Goal: Contribute content: Add original content to the website for others to see

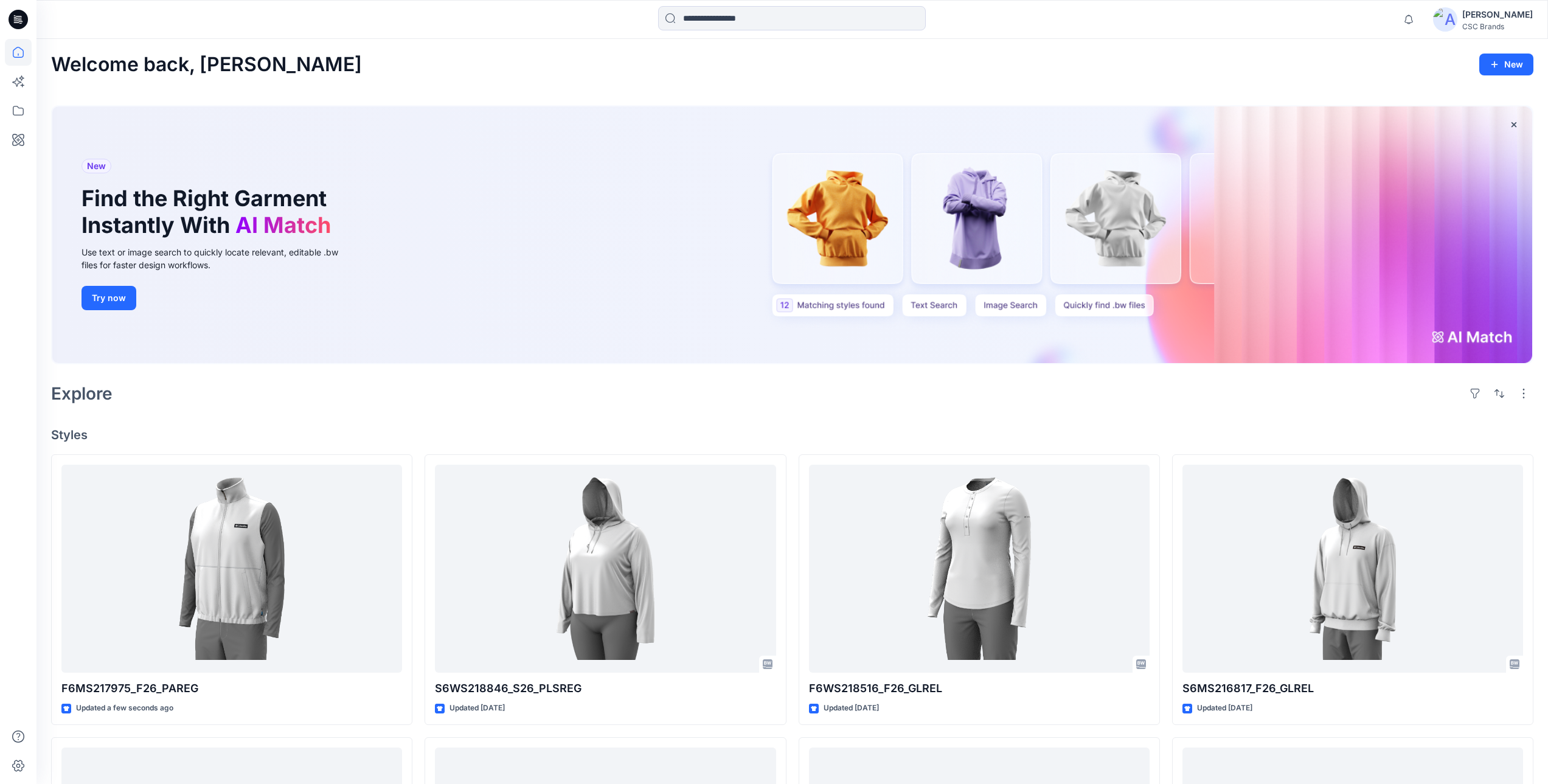
drag, startPoint x: 1458, startPoint y: 337, endPoint x: 1505, endPoint y: 331, distance: 47.4
click at [1497, 335] on div "New Find the Right Garment Instantly With AI Match Use text or image search to …" at bounding box center [792, 234] width 1480 height 256
drag, startPoint x: 100, startPoint y: 300, endPoint x: 152, endPoint y: 337, distance: 63.8
click at [100, 300] on button "Try now" at bounding box center [109, 298] width 55 height 24
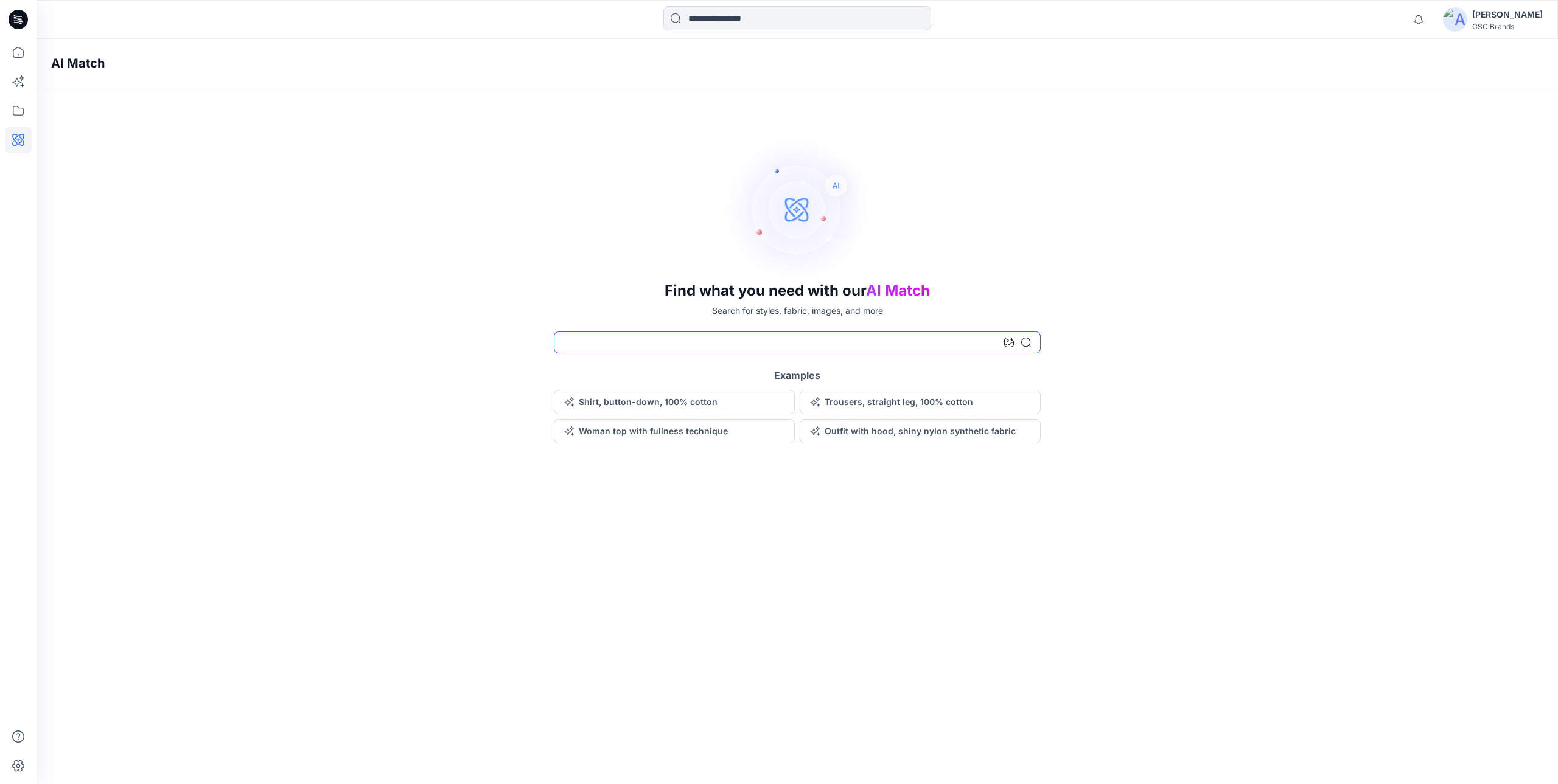
click at [714, 343] on input at bounding box center [797, 342] width 487 height 22
click at [673, 401] on button "Shirt, button-down, 100% cotton" at bounding box center [674, 402] width 241 height 24
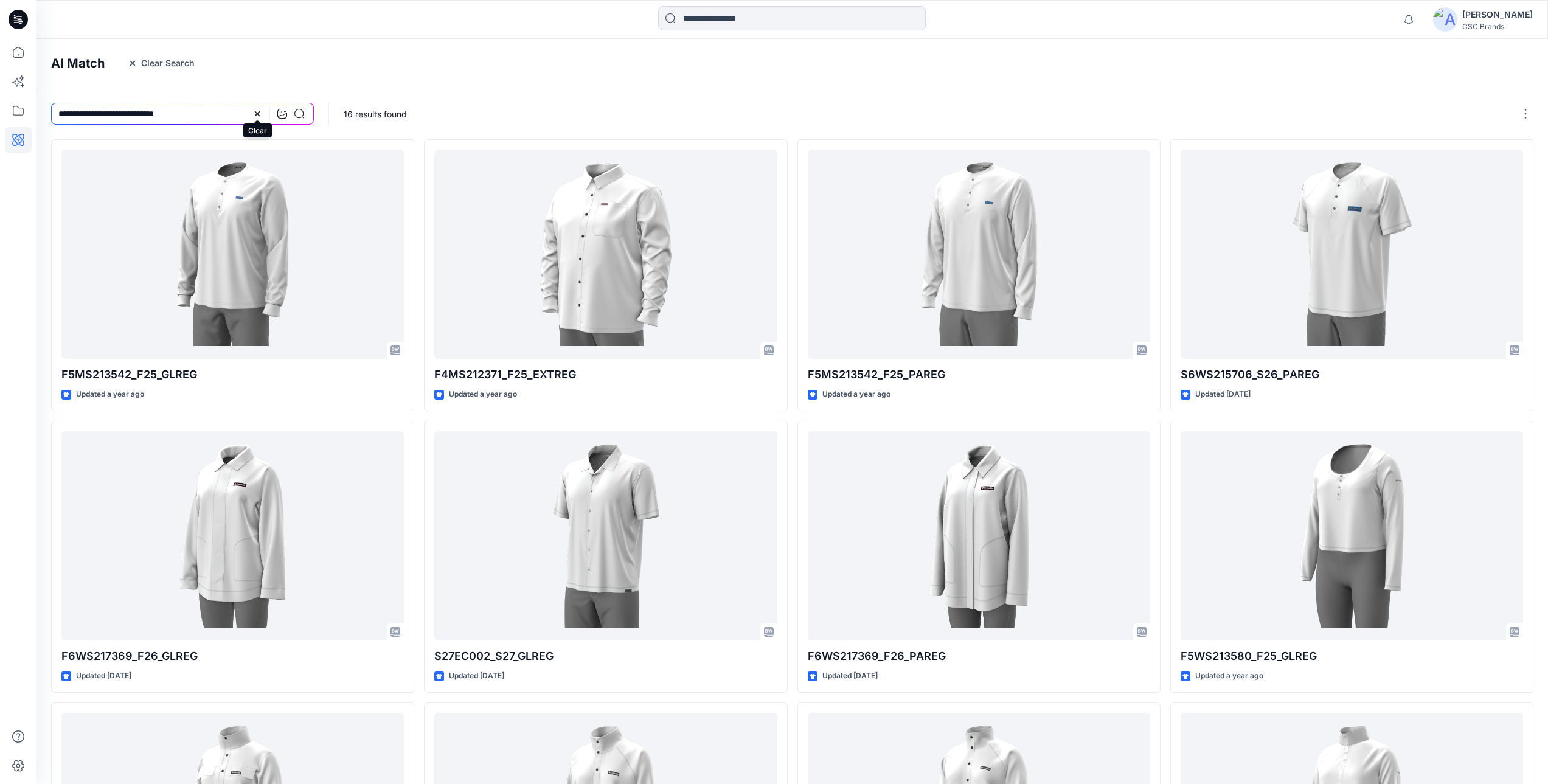
click at [256, 114] on icon at bounding box center [257, 114] width 10 height 10
click at [24, 51] on icon at bounding box center [18, 52] width 27 height 27
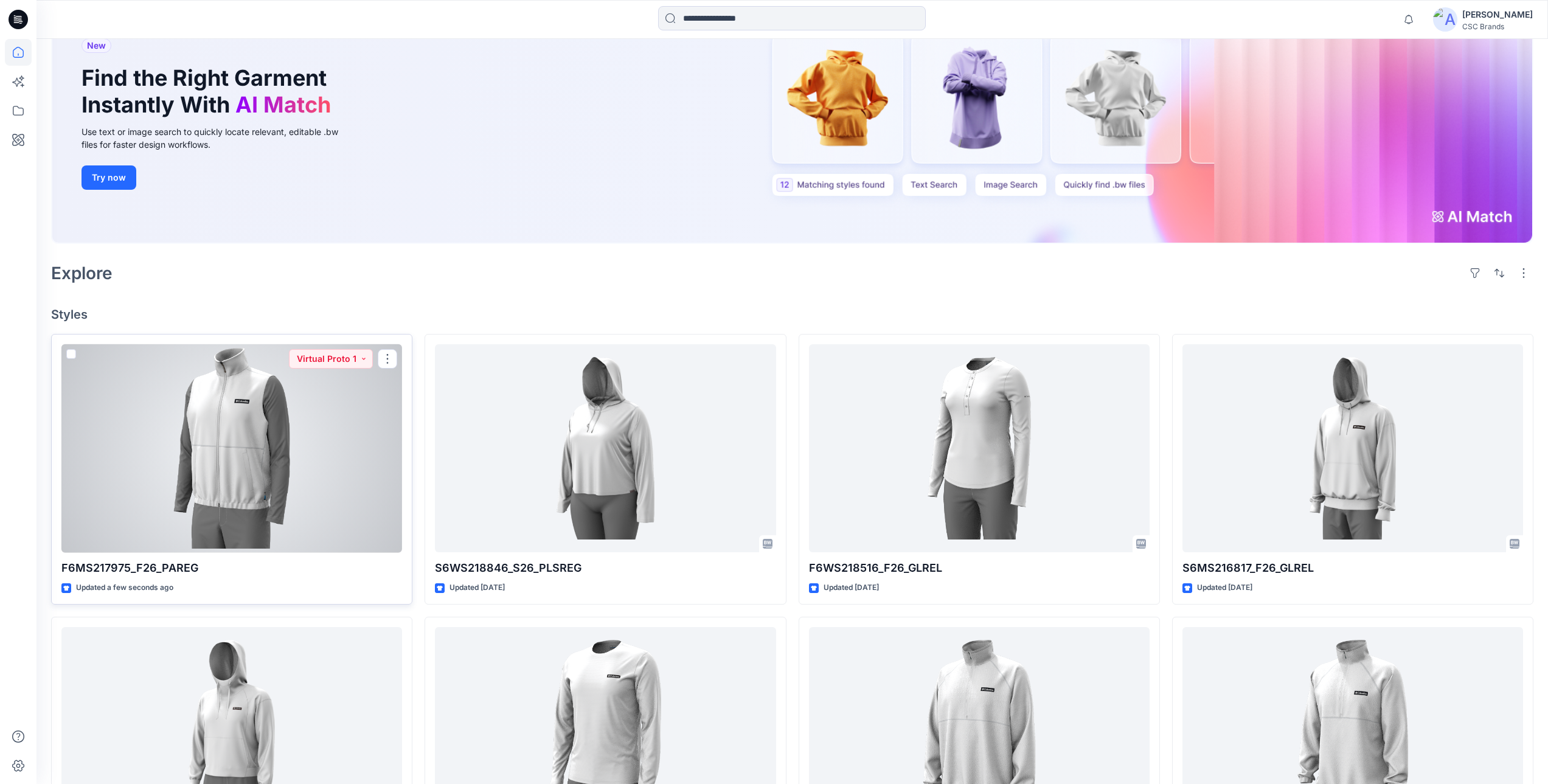
scroll to position [122, 0]
click at [350, 359] on button "Virtual Proto 1" at bounding box center [331, 357] width 84 height 19
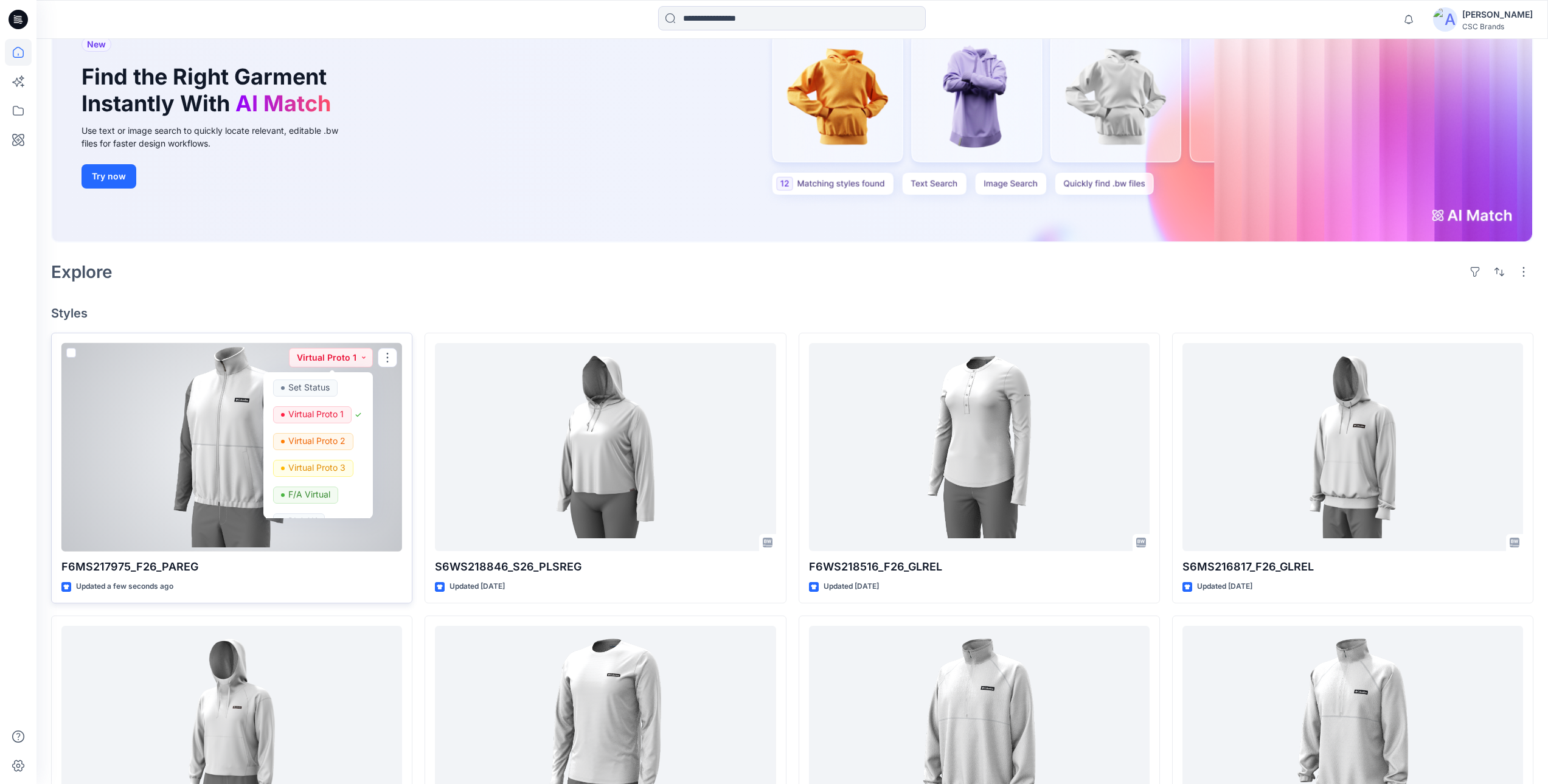
click at [244, 421] on div at bounding box center [232, 447] width 341 height 208
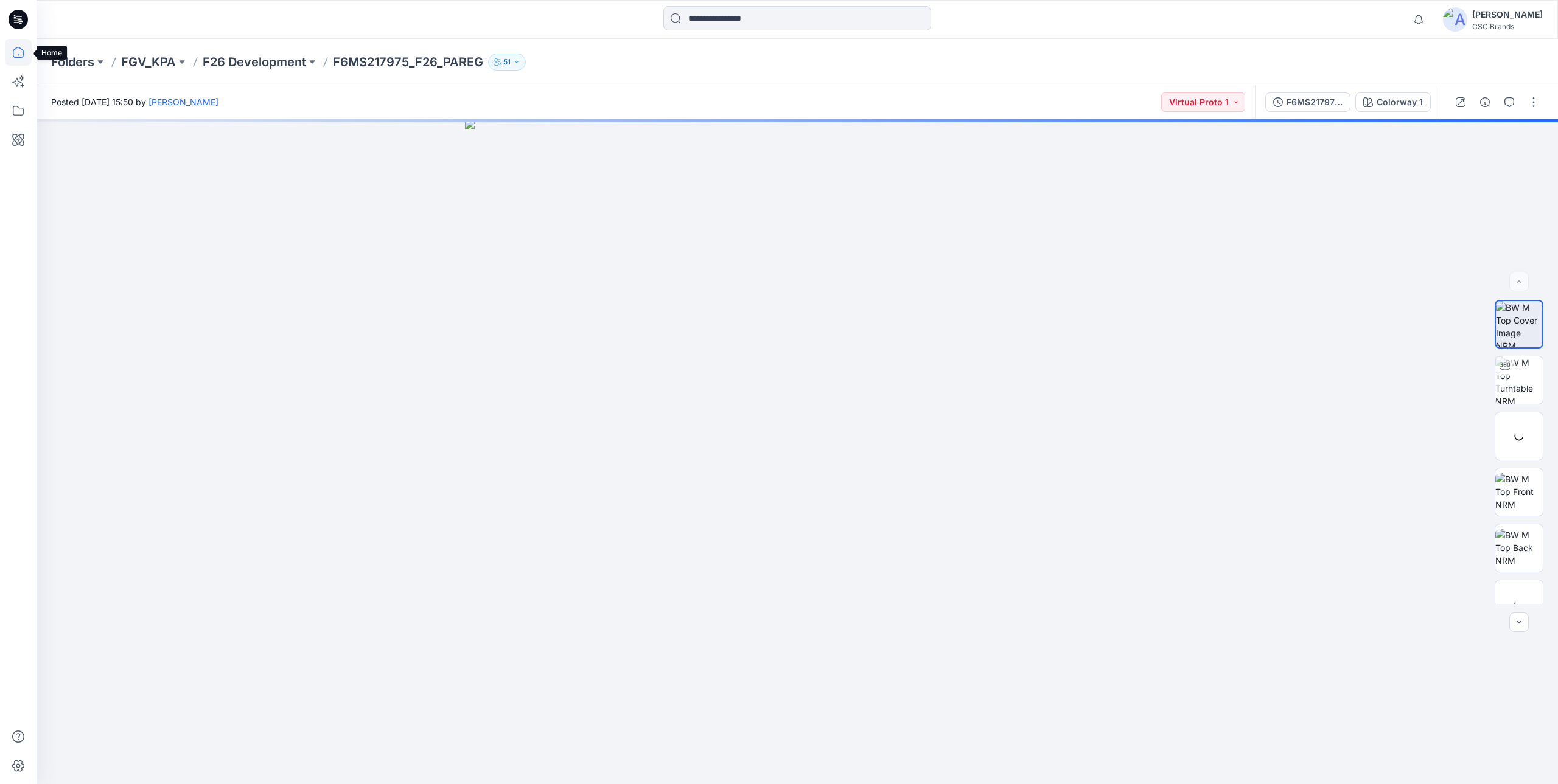
click at [22, 57] on icon at bounding box center [18, 52] width 11 height 11
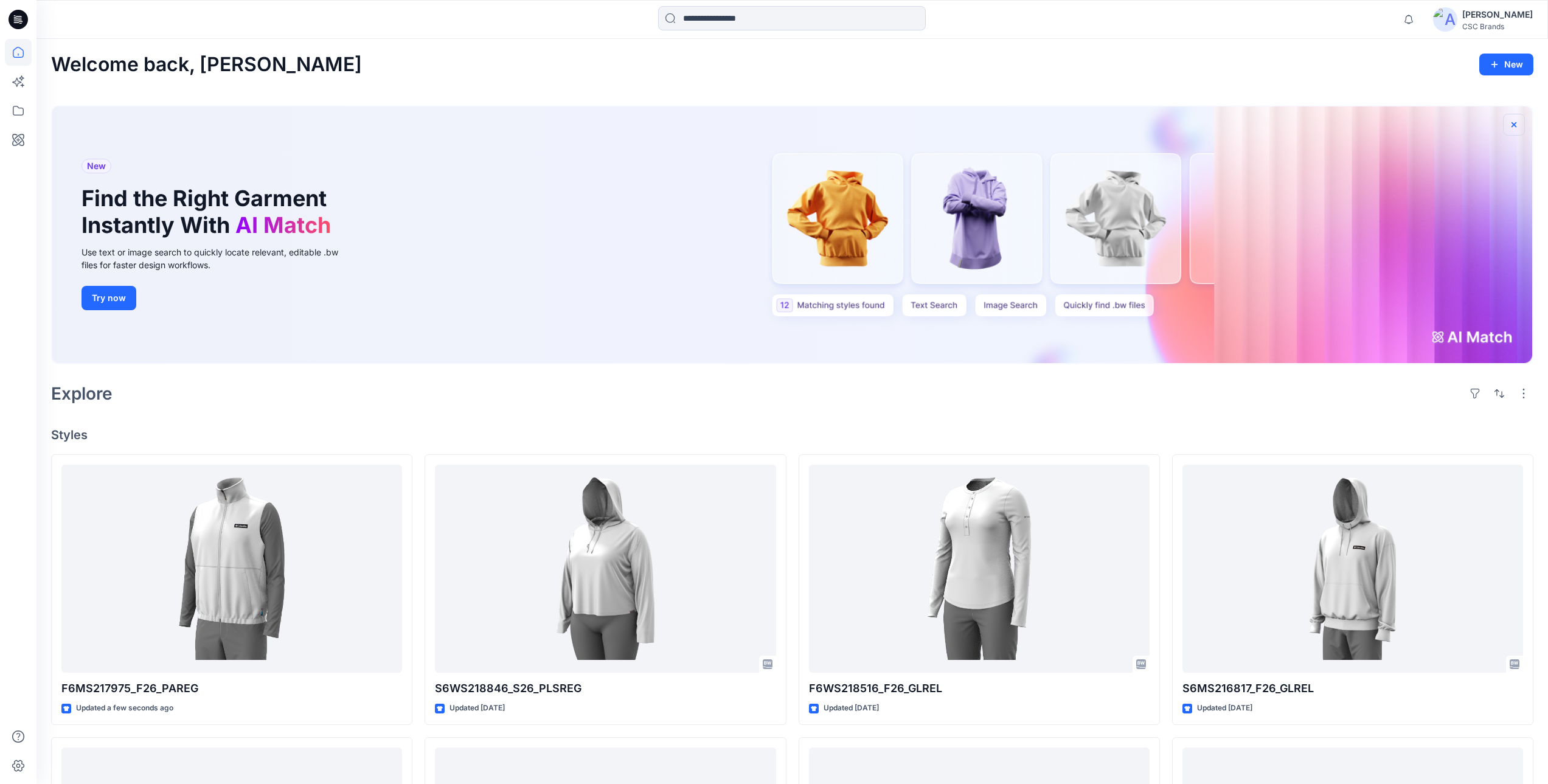
click at [1513, 125] on icon "button" at bounding box center [1514, 124] width 5 height 5
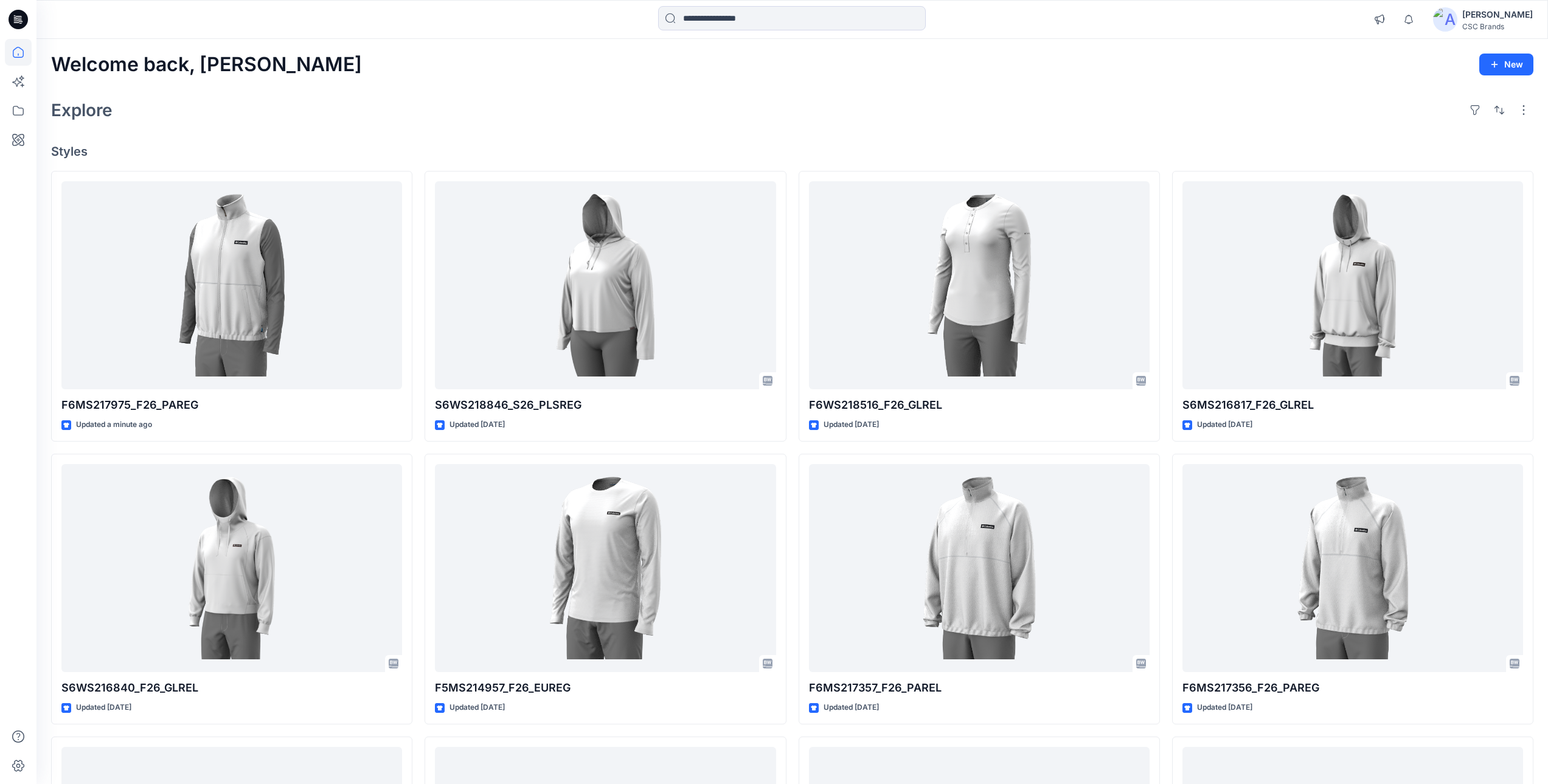
click at [322, 121] on div "Explore" at bounding box center [793, 110] width 1483 height 29
click at [523, 120] on div "Explore" at bounding box center [793, 110] width 1483 height 29
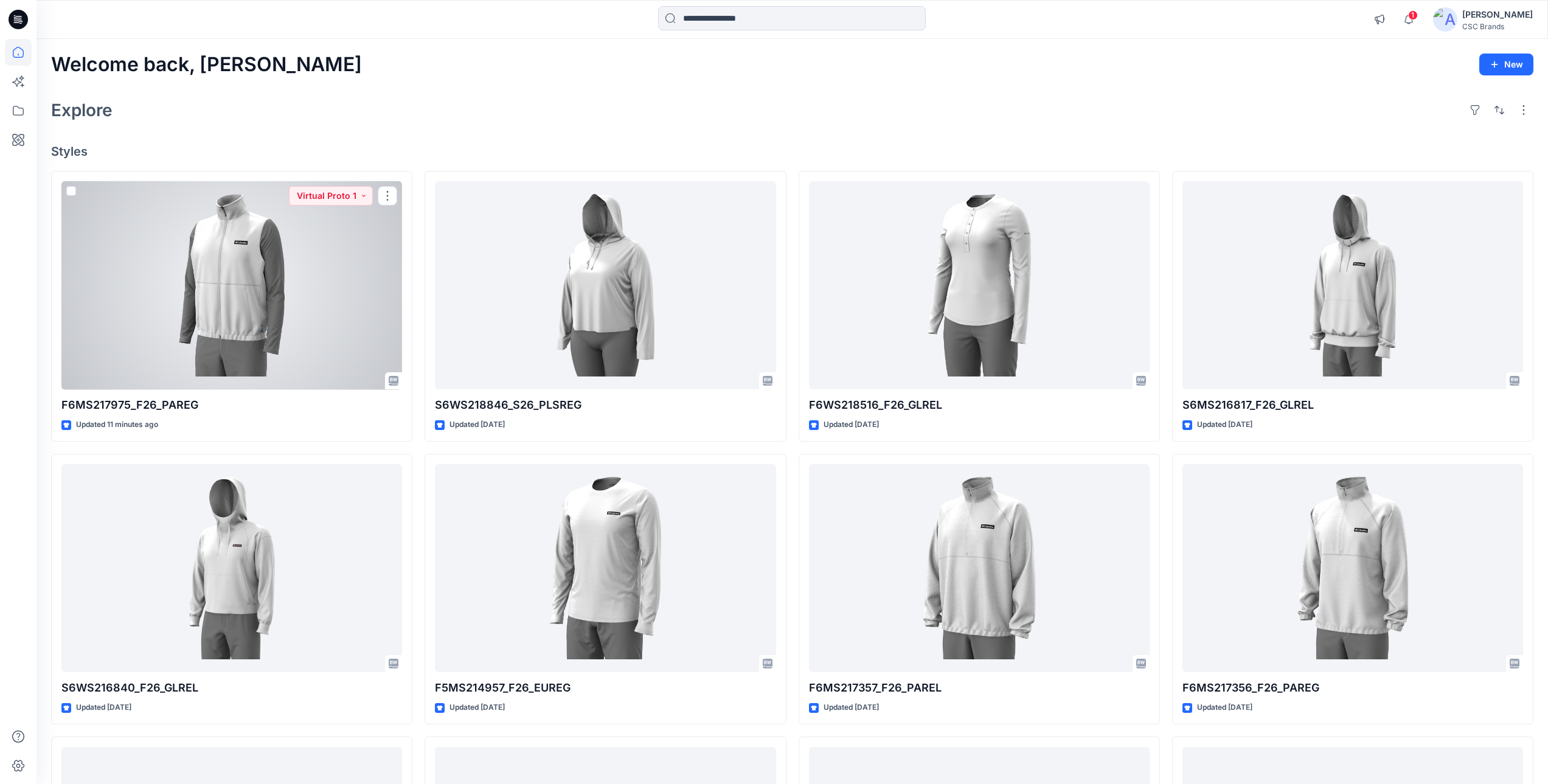
drag, startPoint x: 270, startPoint y: 275, endPoint x: 293, endPoint y: 285, distance: 25.1
click at [270, 275] on div at bounding box center [232, 285] width 341 height 208
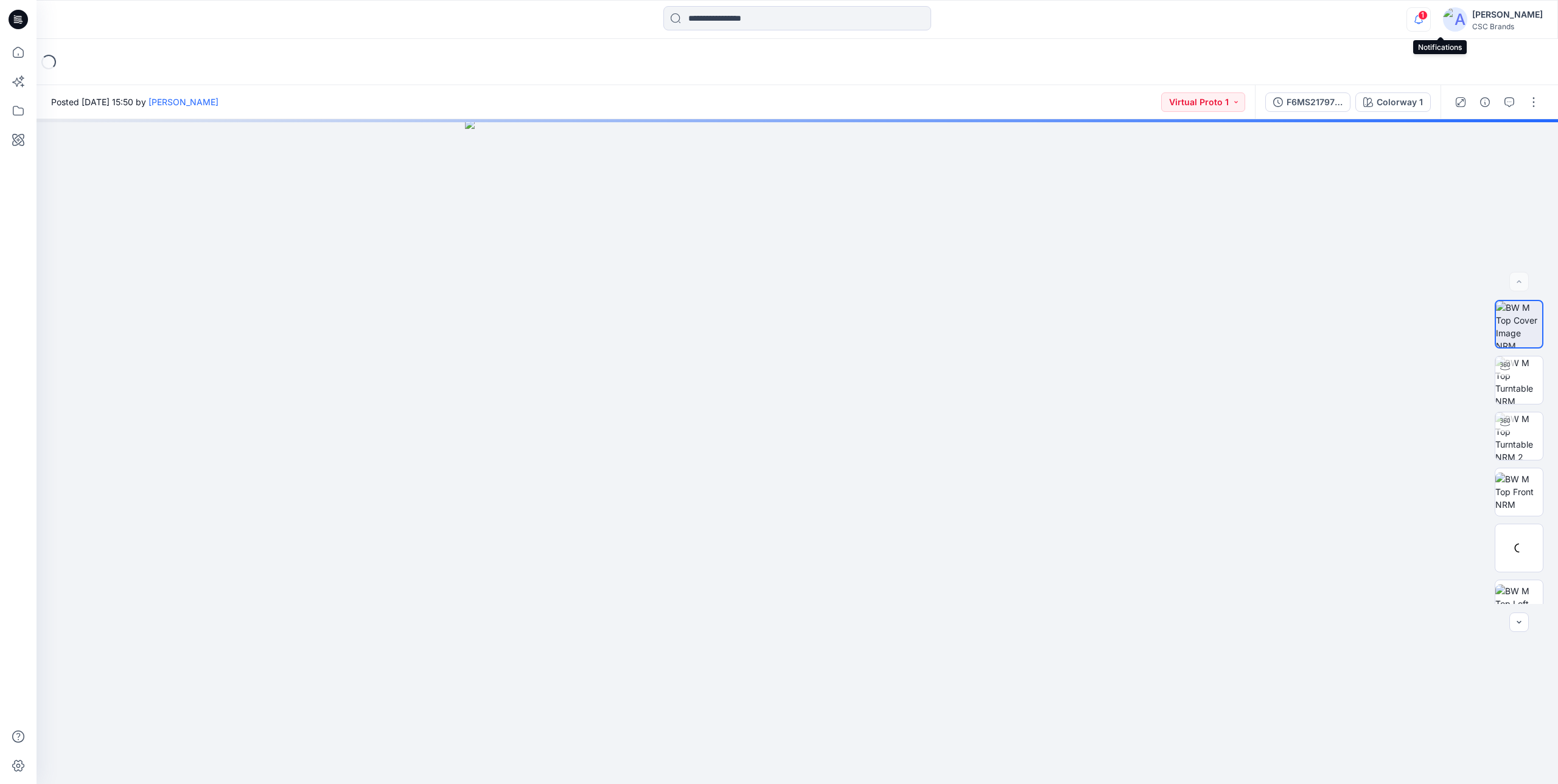
click at [1423, 17] on icon "button" at bounding box center [1418, 19] width 9 height 8
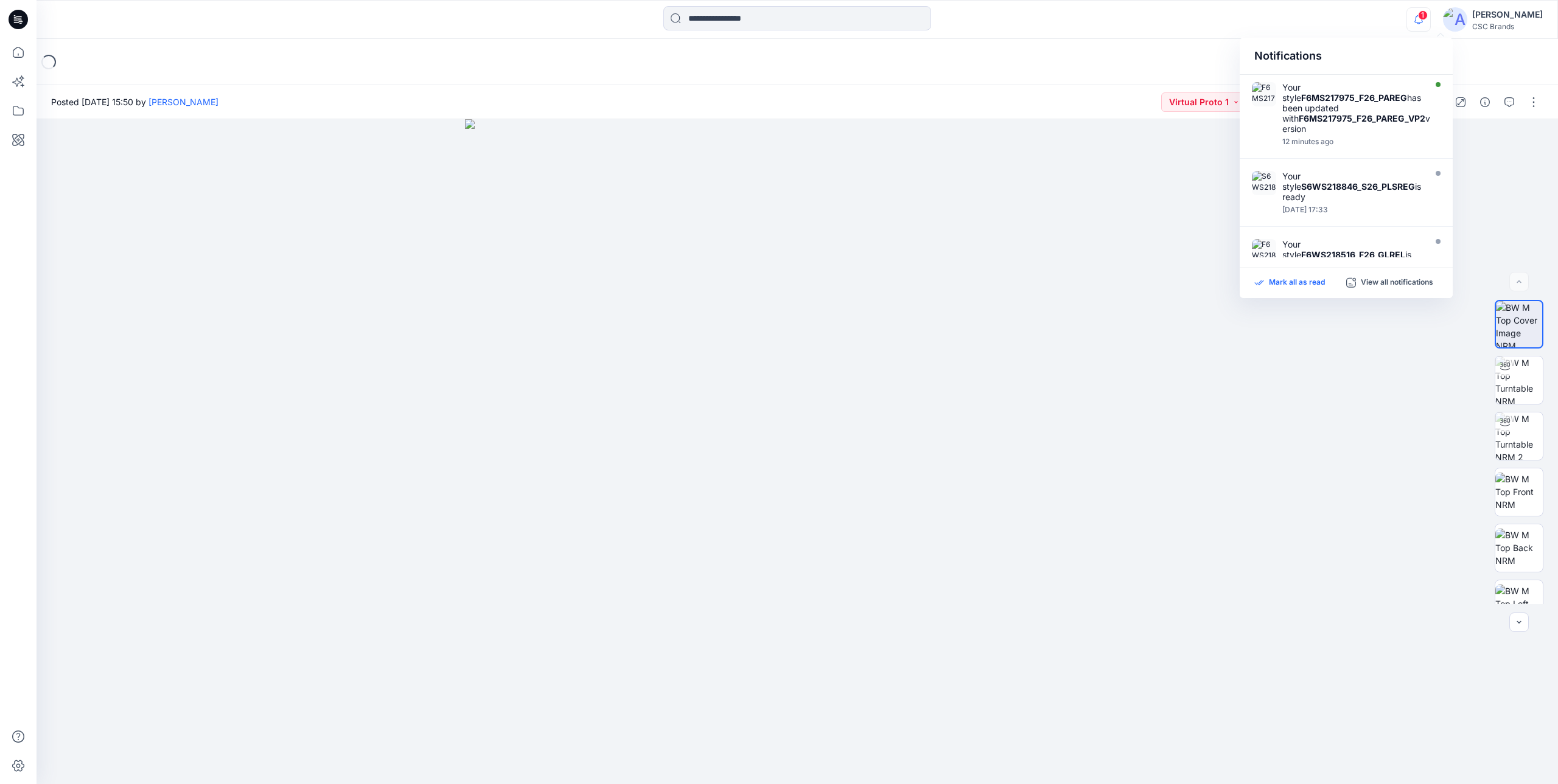
click at [1319, 281] on p "Mark all as read" at bounding box center [1297, 282] width 56 height 11
click at [1430, 19] on icon "button" at bounding box center [1418, 19] width 23 height 24
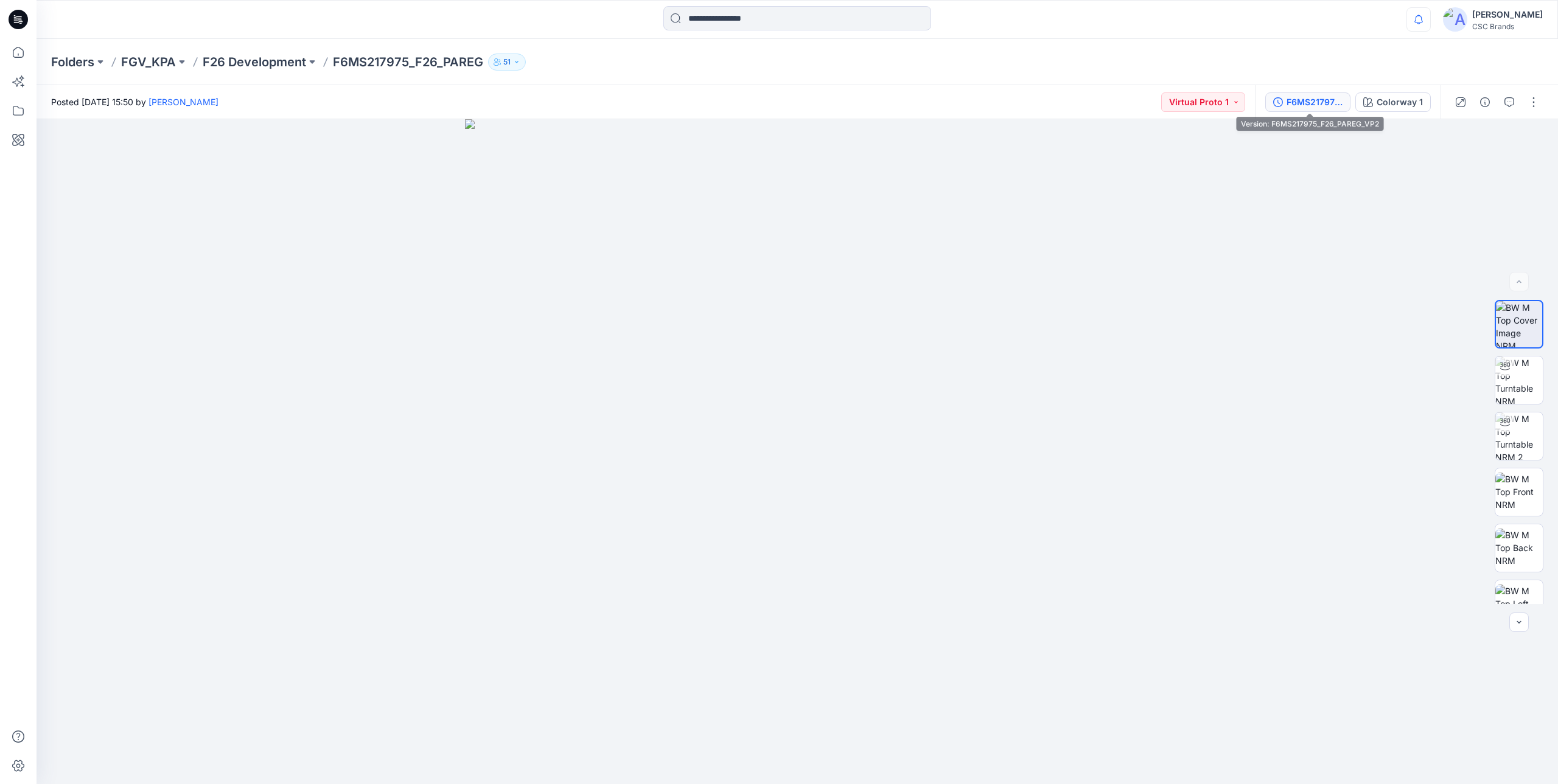
click at [1314, 99] on div "F6MS217975_F26_PAREG_VP2" at bounding box center [1315, 102] width 56 height 13
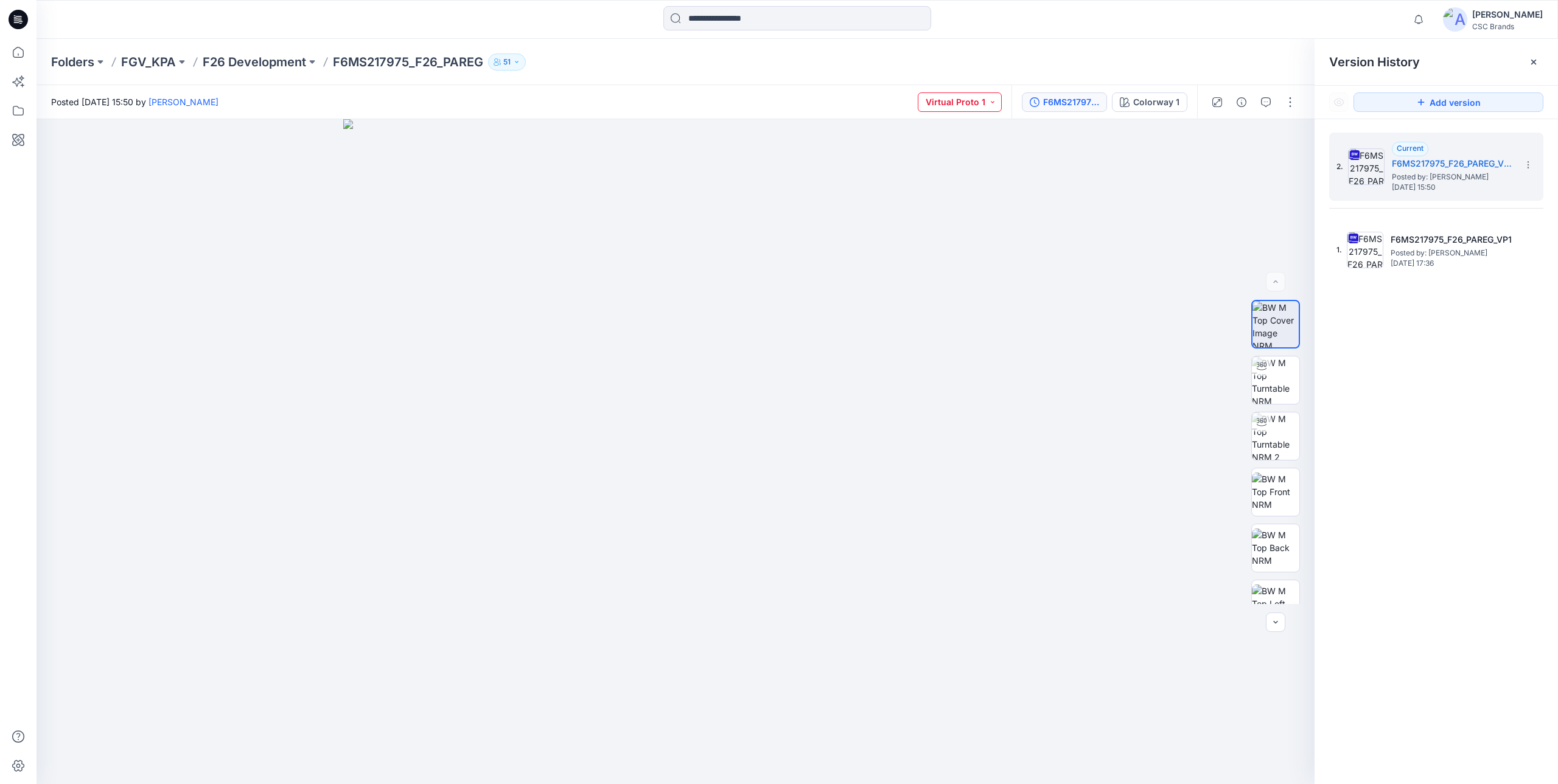
click at [999, 97] on button "Virtual Proto 1" at bounding box center [960, 102] width 84 height 19
click at [974, 188] on p "Virtual Proto 2" at bounding box center [947, 186] width 57 height 16
click at [1289, 97] on button "button" at bounding box center [1290, 102] width 19 height 19
click at [1229, 168] on button "Edit" at bounding box center [1239, 165] width 112 height 23
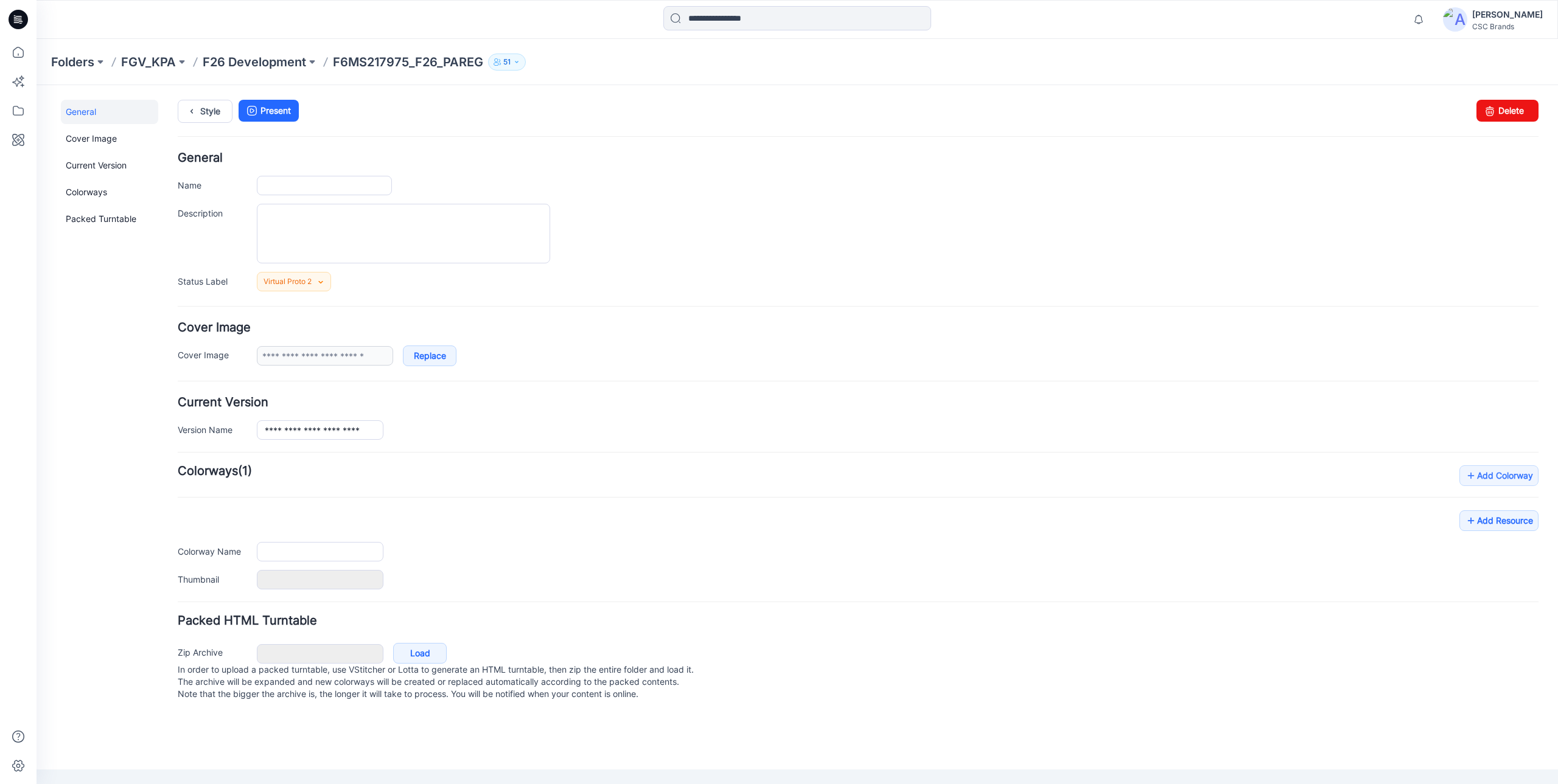
type input "**********"
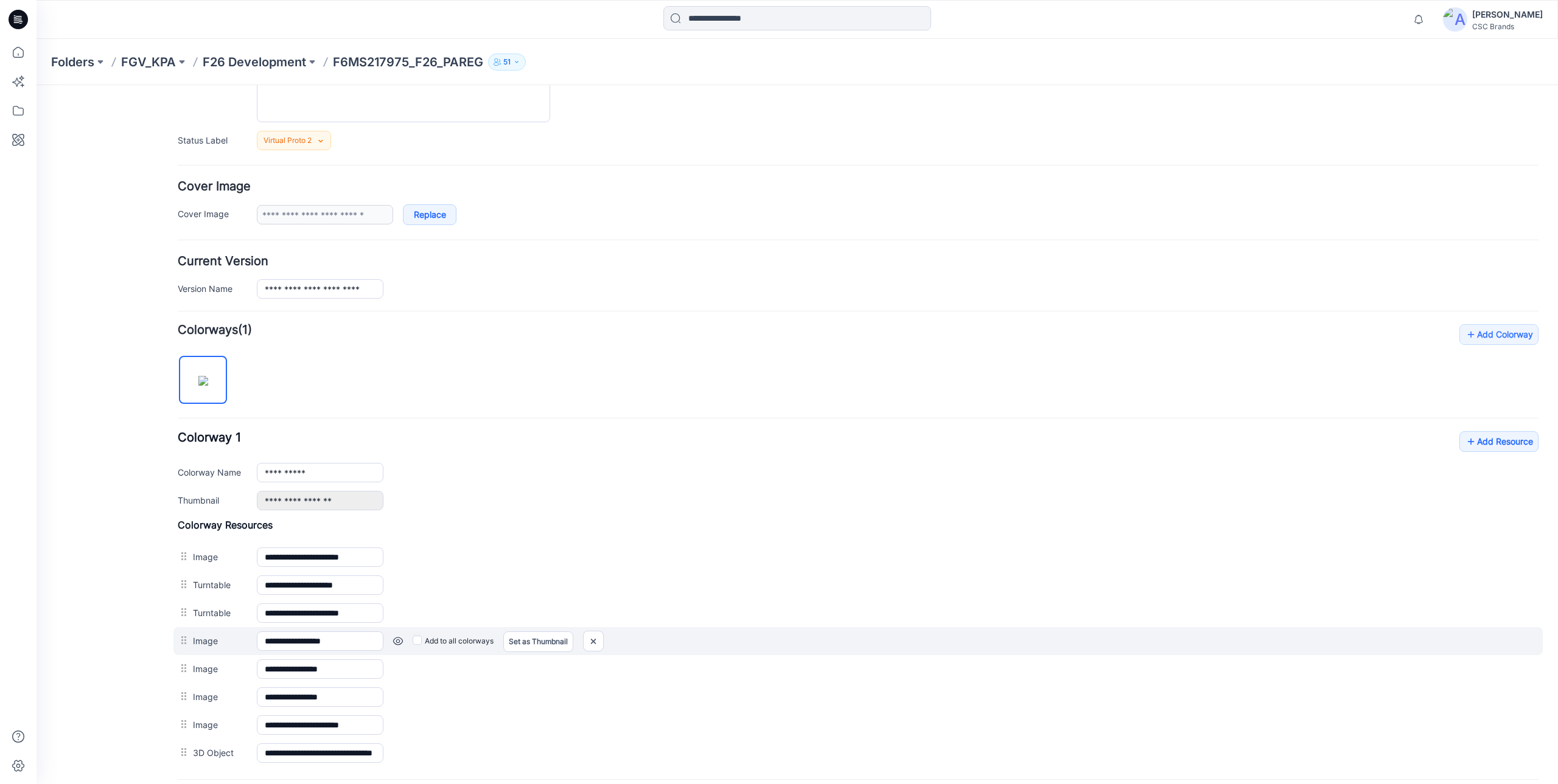
scroll to position [263, 0]
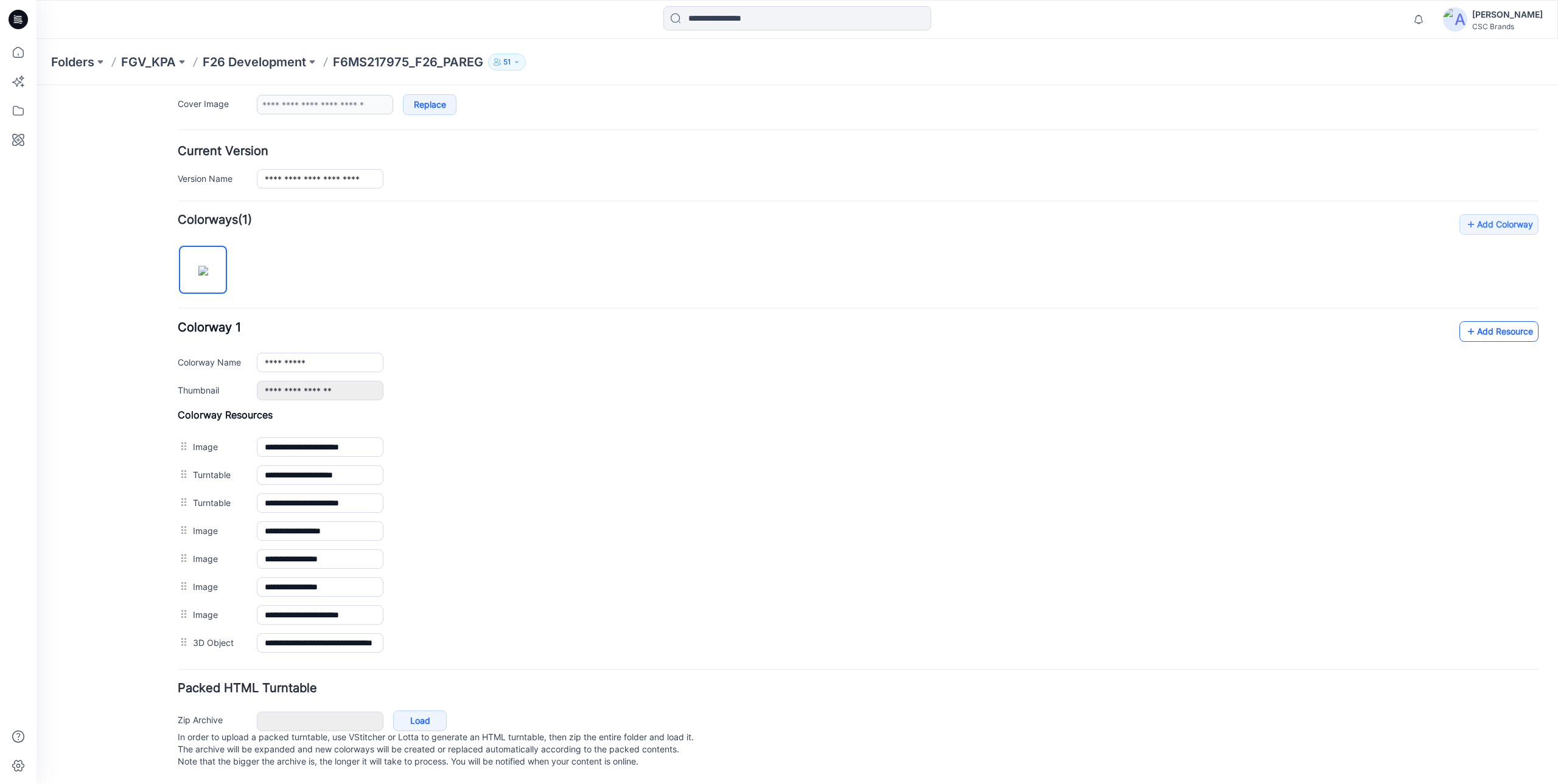
click at [1465, 322] on icon at bounding box center [1471, 331] width 12 height 19
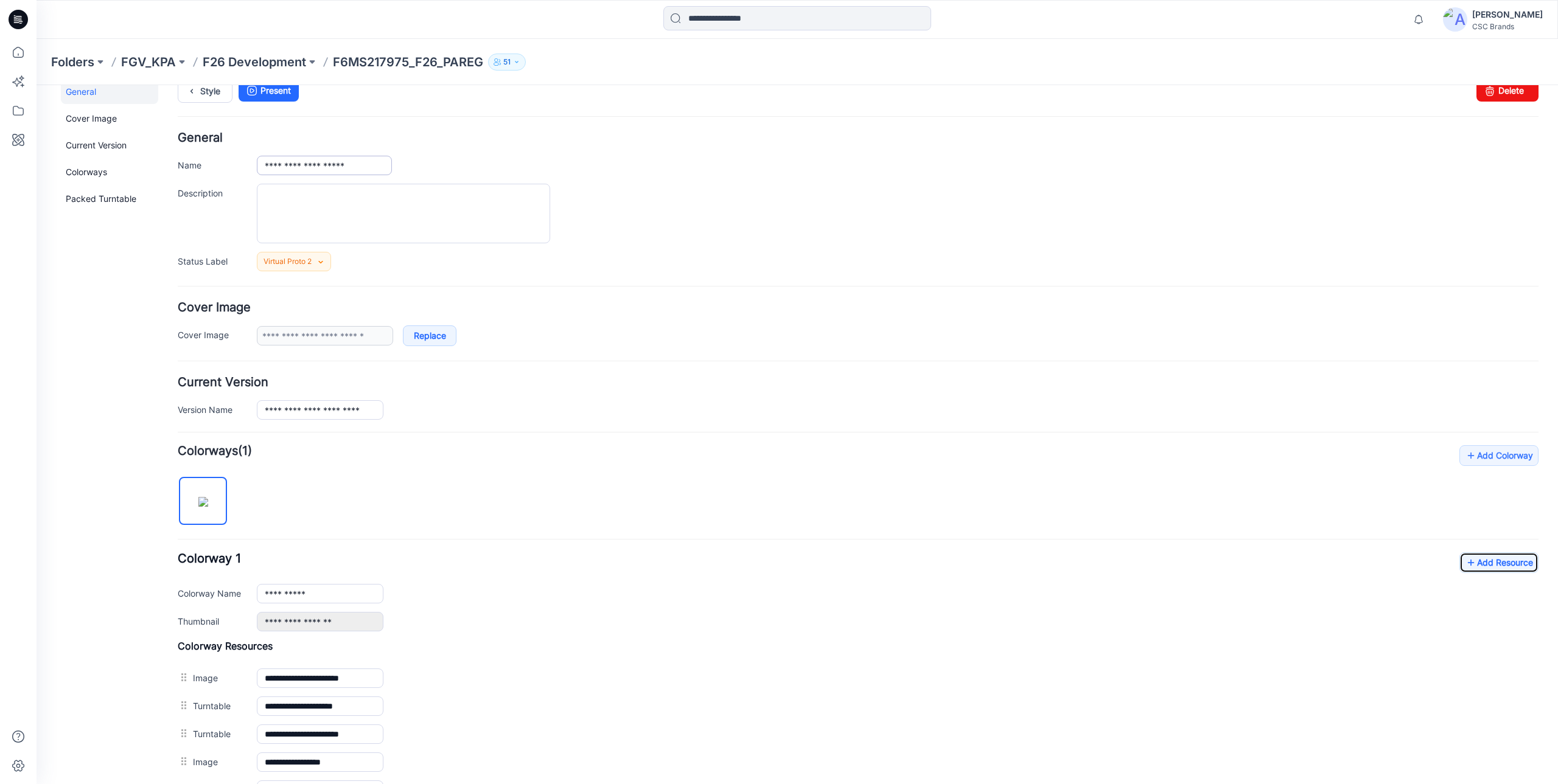
scroll to position [0, 0]
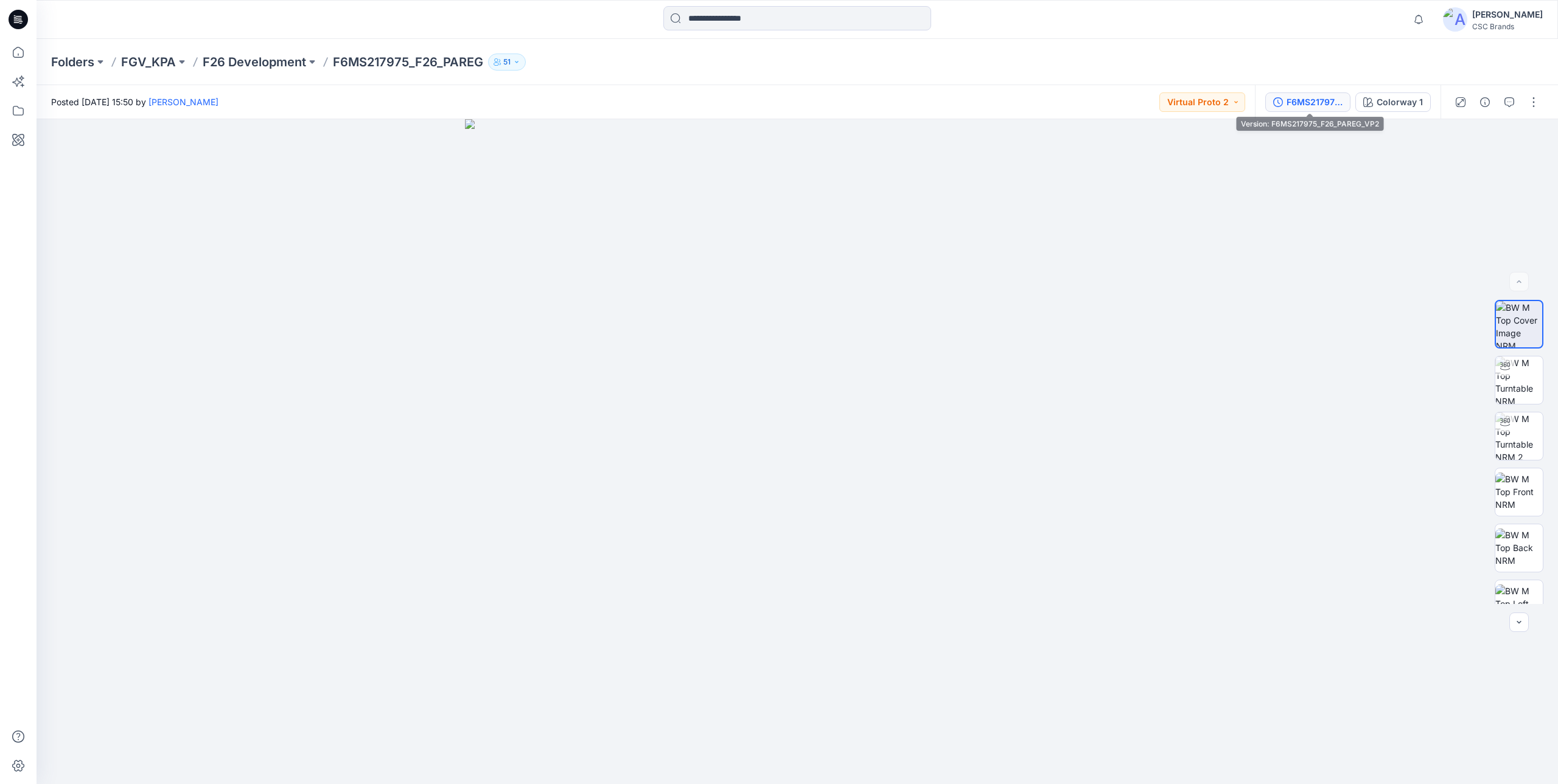
click at [1316, 108] on div "F6MS217975_F26_PAREG_VP2" at bounding box center [1315, 102] width 56 height 13
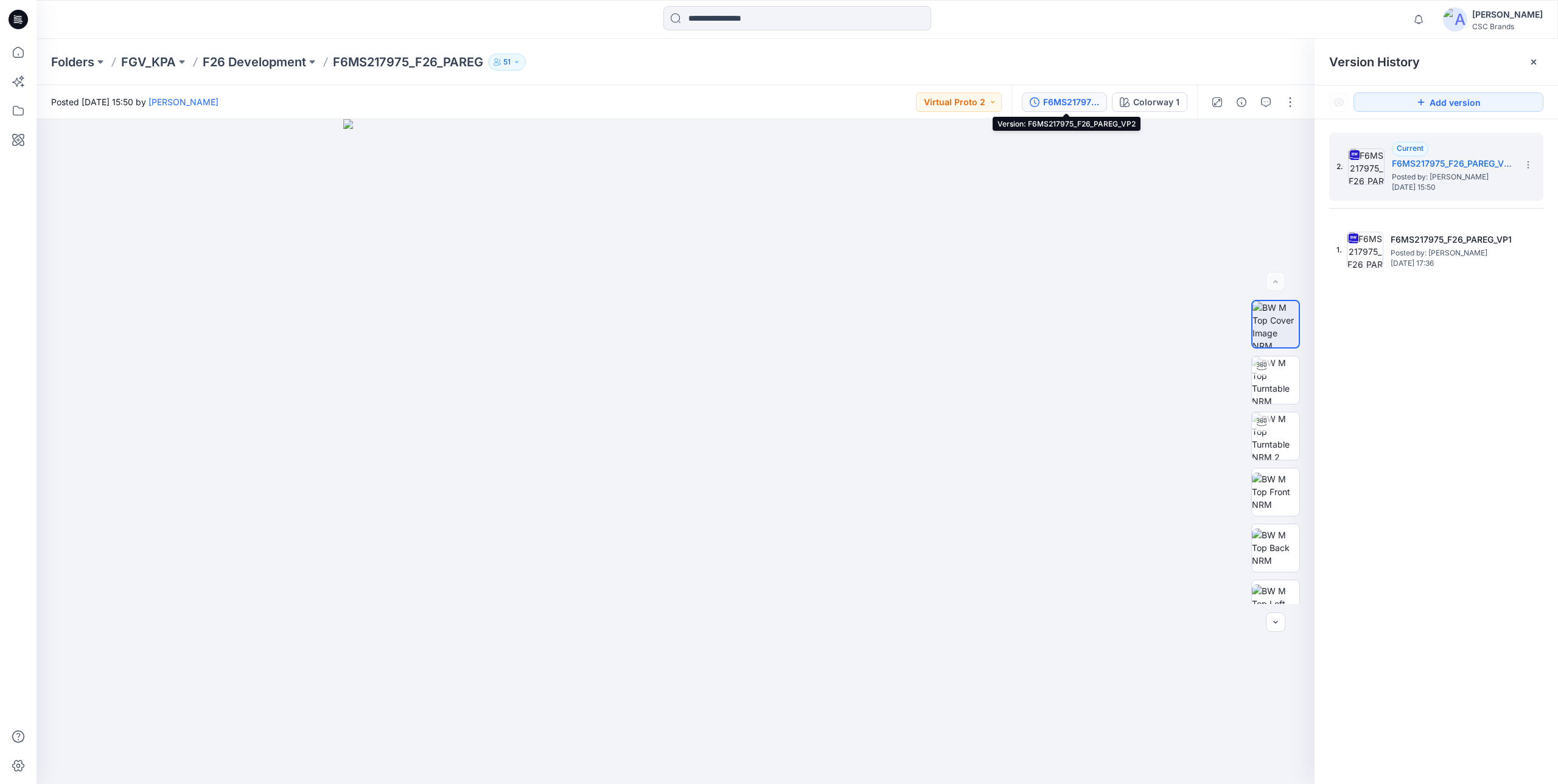
click at [1084, 108] on div "F6MS217975_F26_PAREG_VP2" at bounding box center [1071, 102] width 56 height 13
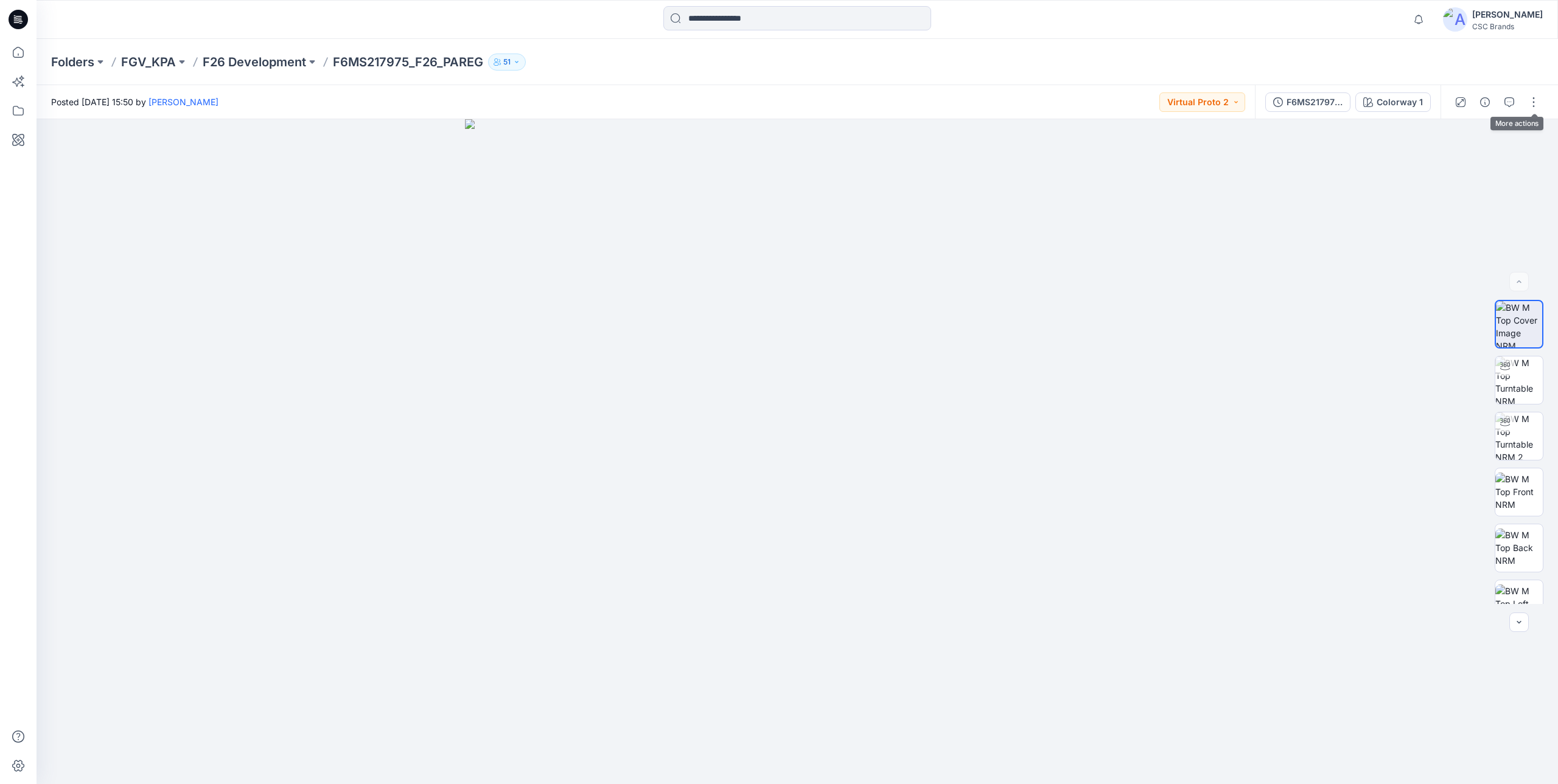
click at [1116, 50] on div "Folders FGV_KPA F26 Development F6MS217975_F26_PAREG 51" at bounding box center [797, 61] width 1521 height 46
click at [7, 50] on icon at bounding box center [18, 52] width 27 height 27
